Goal: Navigation & Orientation: Find specific page/section

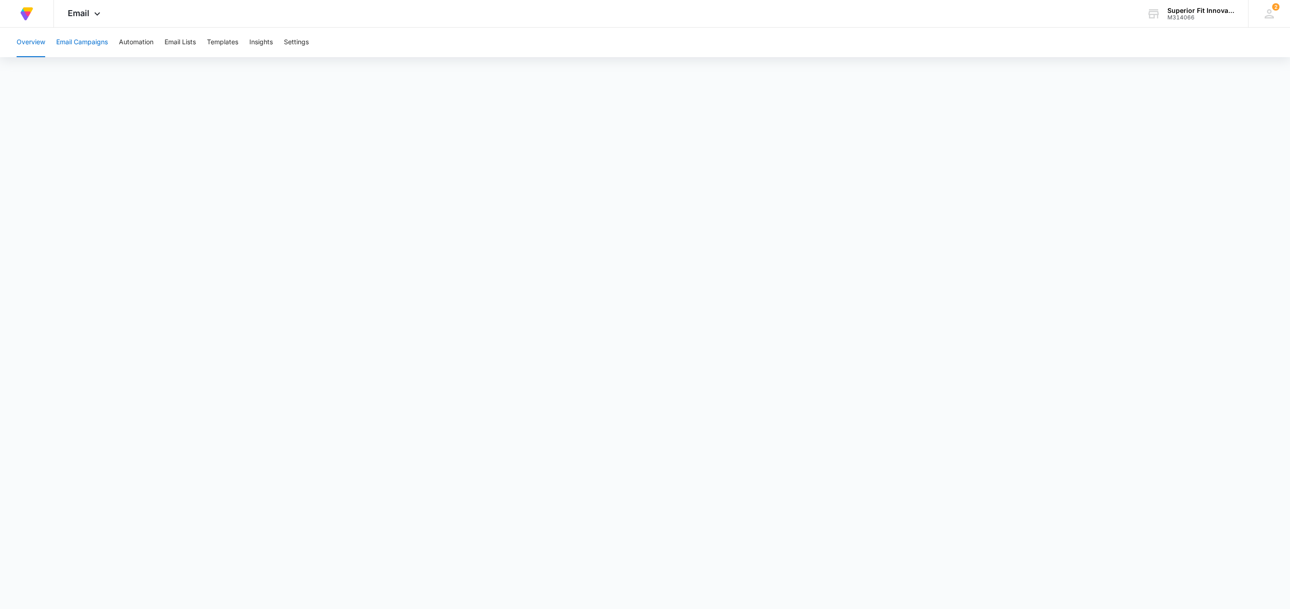
click at [93, 43] on button "Email Campaigns" at bounding box center [82, 43] width 52 height 30
click at [187, 41] on button "Email Lists" at bounding box center [180, 43] width 31 height 30
click at [82, 41] on button "Email Campaigns" at bounding box center [82, 43] width 52 height 30
